Goal: Transaction & Acquisition: Purchase product/service

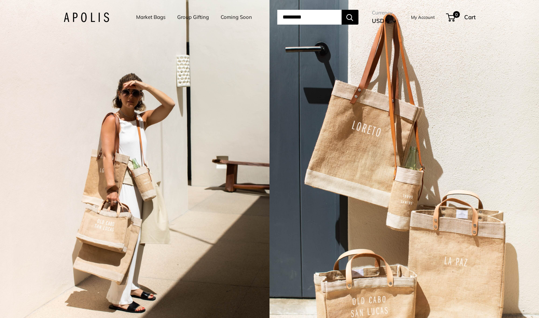
click at [289, 19] on input "Search..." at bounding box center [309, 17] width 64 height 15
type input "****"
click at [341, 10] on button "Search" at bounding box center [349, 17] width 17 height 15
